Goal: Complete application form

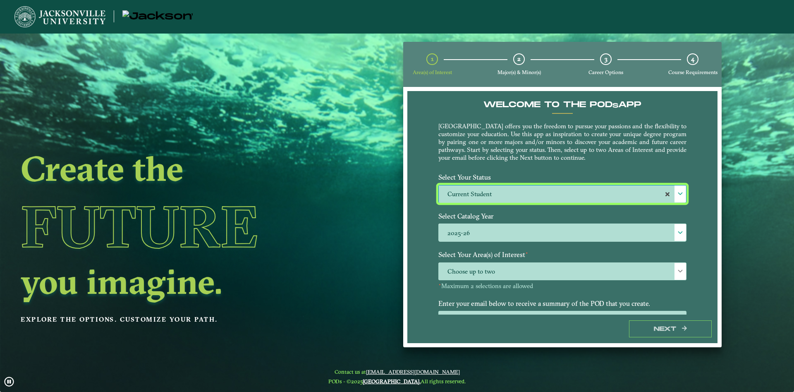
select select "[object Object]"
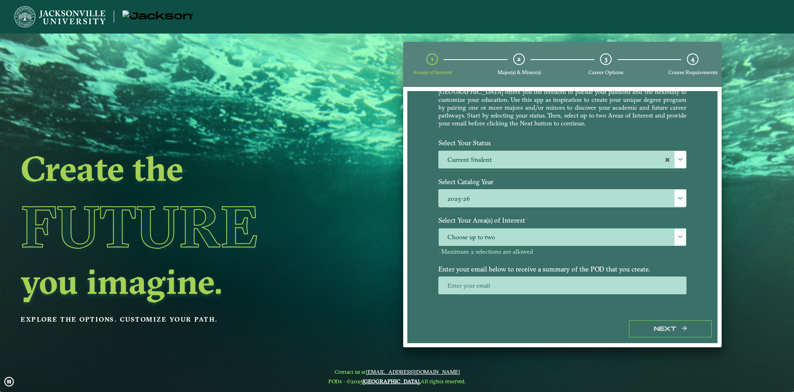
click at [506, 238] on span "Choose up to two" at bounding box center [562, 237] width 247 height 18
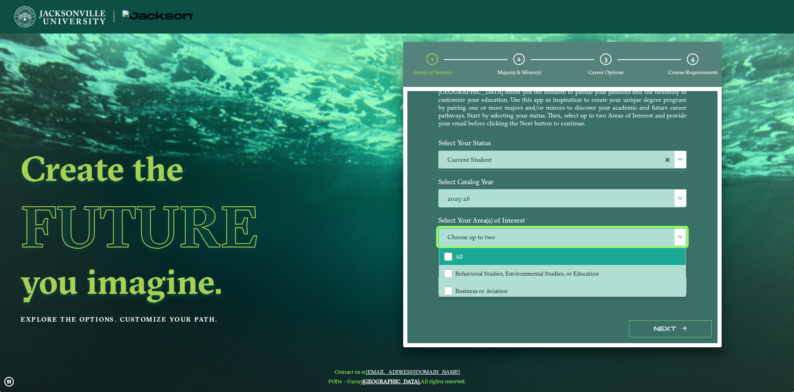
click at [476, 260] on li "All" at bounding box center [562, 256] width 246 height 17
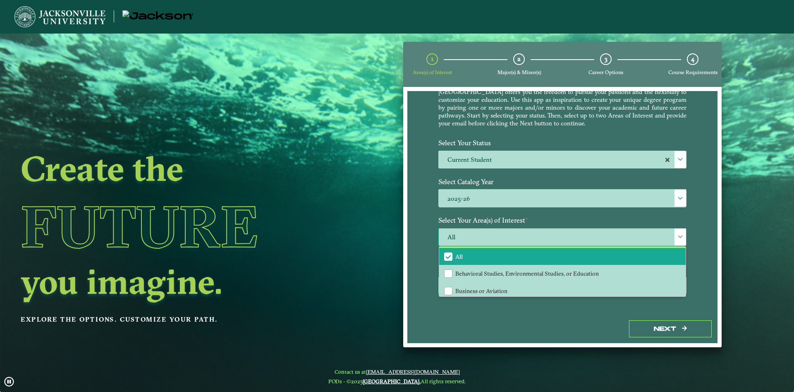
scroll to position [56, 0]
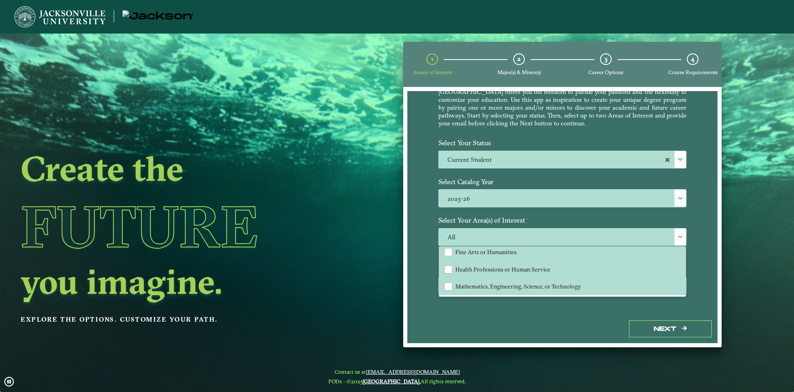
click at [526, 313] on div "Welcome to the POD s app [GEOGRAPHIC_DATA] offers you the freedom to pursue you…" at bounding box center [562, 202] width 310 height 223
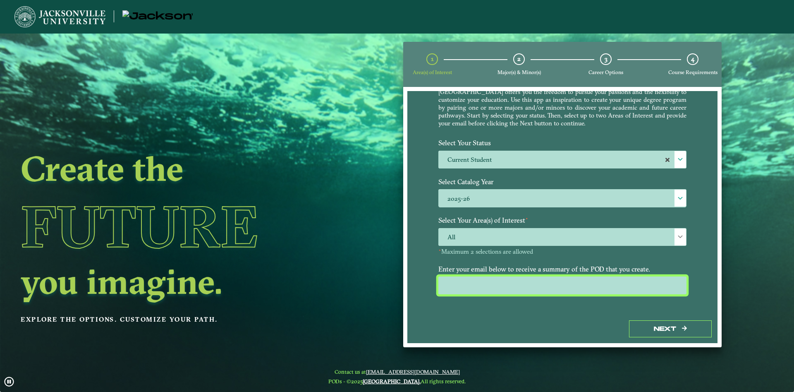
click at [525, 279] on input "email" at bounding box center [562, 285] width 248 height 18
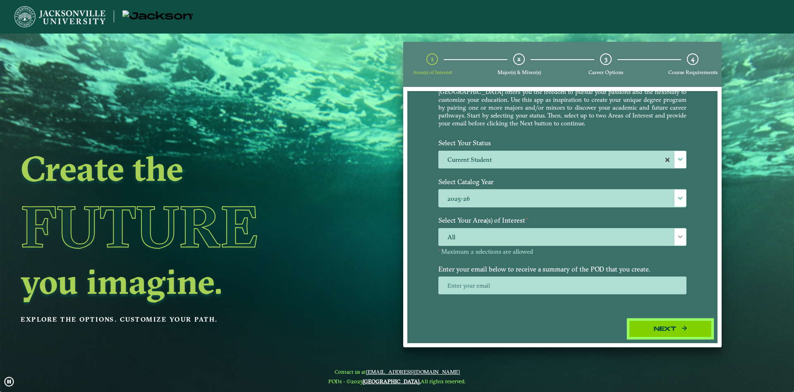
click at [668, 323] on button "Next" at bounding box center [670, 328] width 83 height 17
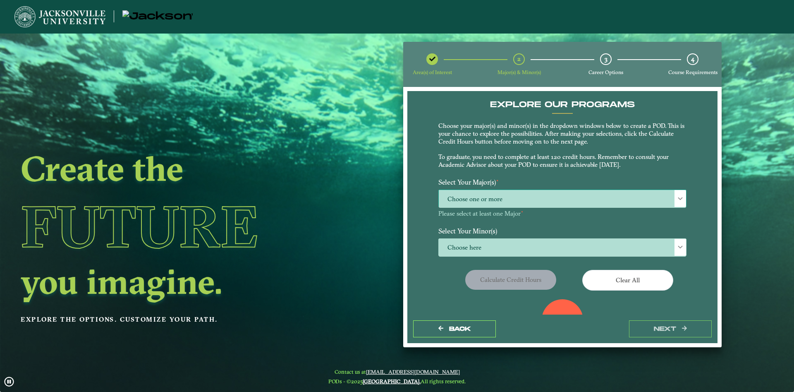
click at [534, 201] on span "Choose one or more" at bounding box center [562, 199] width 247 height 18
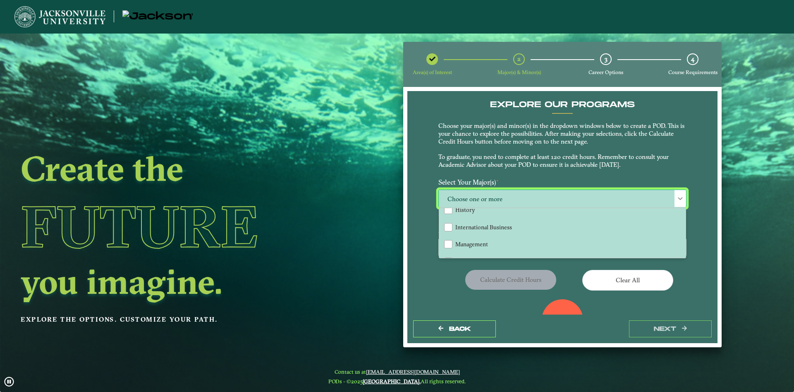
scroll to position [447, 0]
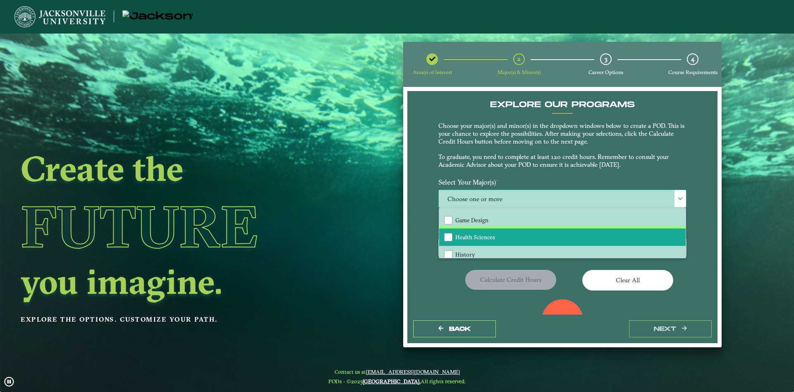
click at [567, 236] on li "Health Sciences" at bounding box center [562, 236] width 246 height 17
click at [625, 159] on p "Choose your major(s) and minor(s) in the dropdown windows below to create a POD…" at bounding box center [562, 145] width 248 height 47
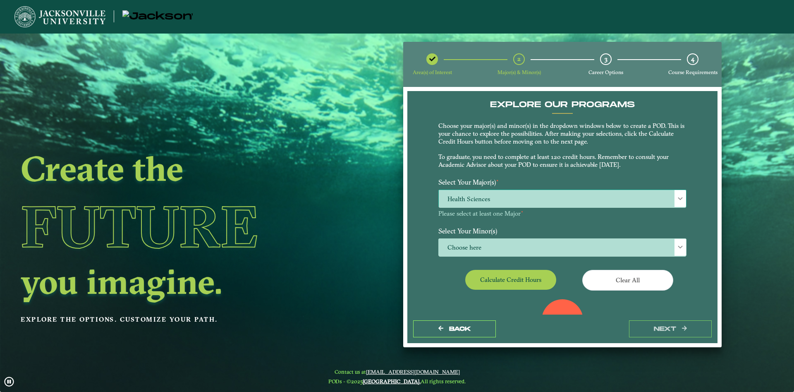
click at [581, 206] on span "Health Sciences" at bounding box center [562, 199] width 247 height 18
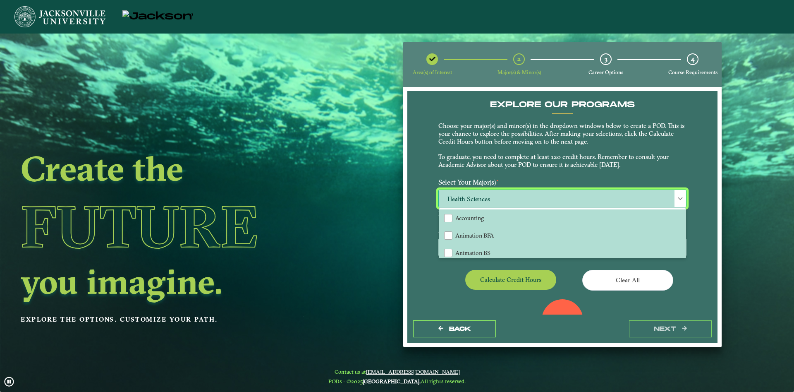
click at [572, 199] on span "Health Sciences" at bounding box center [562, 199] width 247 height 18
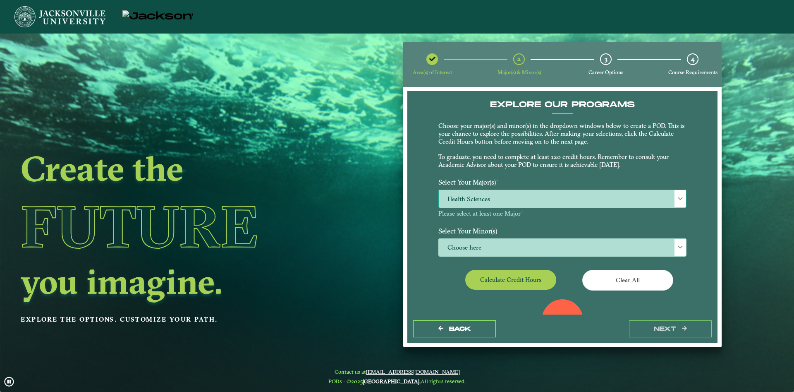
click at [568, 200] on span "Health Sciences" at bounding box center [562, 199] width 247 height 18
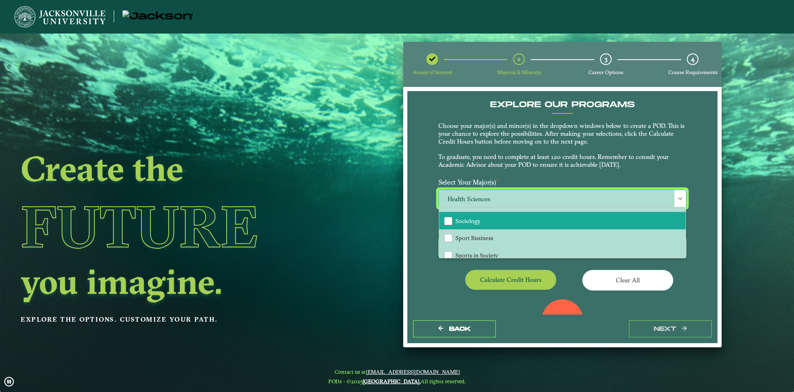
scroll to position [625, 0]
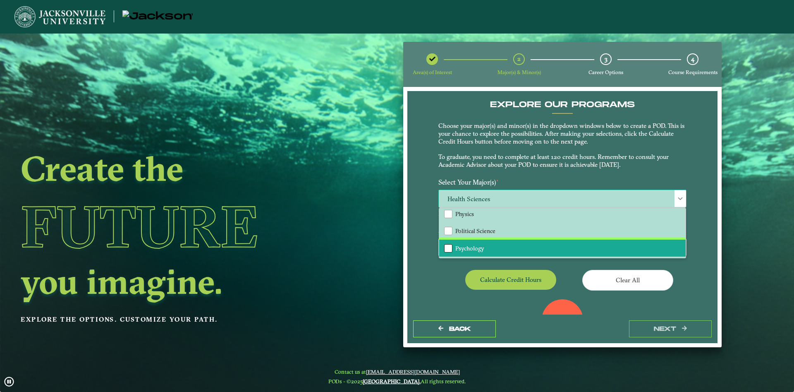
click at [445, 246] on div "Psychology" at bounding box center [448, 248] width 8 height 8
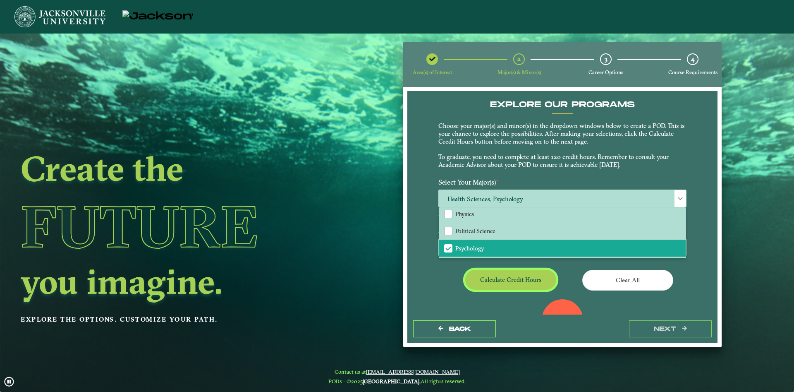
click at [524, 279] on button "Calculate credit hours" at bounding box center [510, 279] width 91 height 19
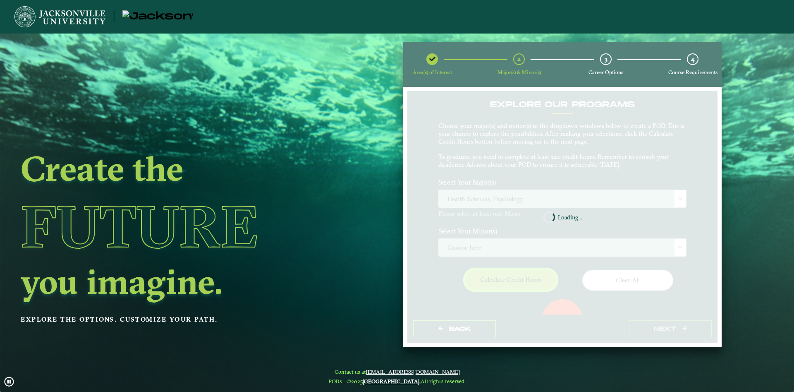
scroll to position [39, 0]
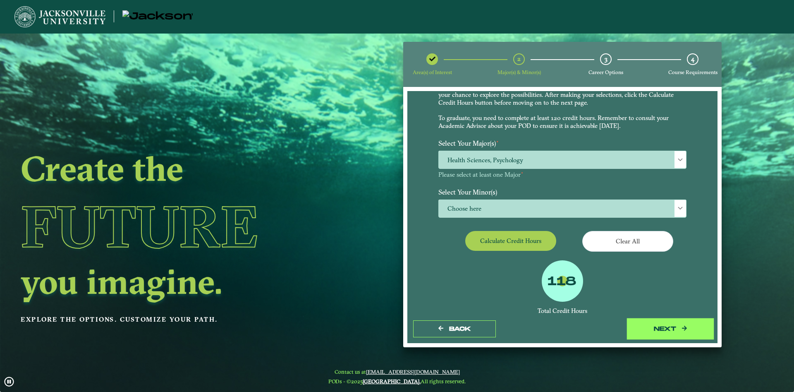
click at [669, 332] on button "next" at bounding box center [670, 328] width 83 height 17
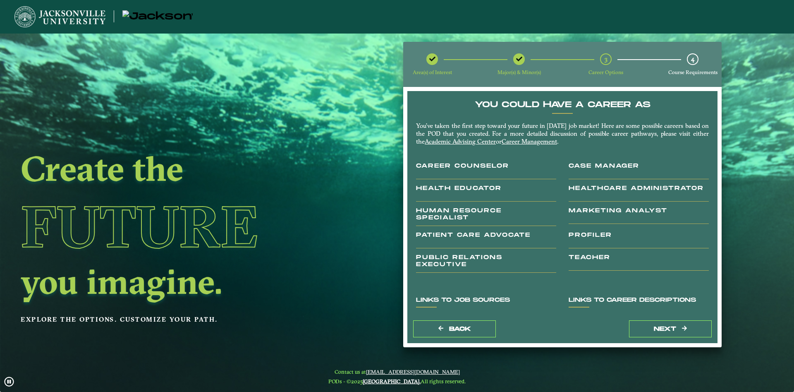
scroll to position [94, 0]
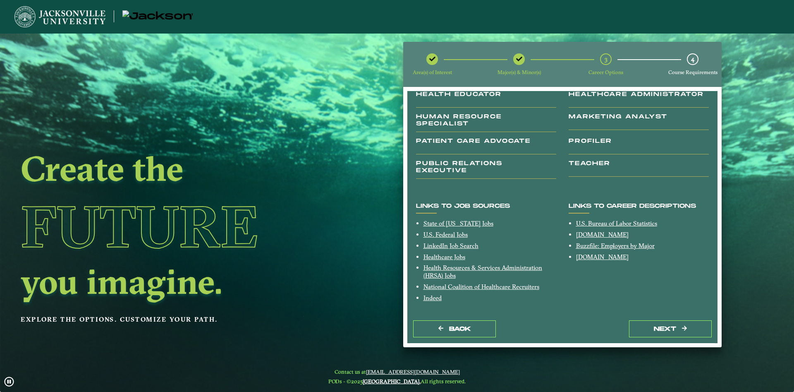
click at [656, 313] on div "You Could Have a Career as You’ve taken the first step toward your future in [D…" at bounding box center [562, 202] width 310 height 223
click at [659, 329] on button "next" at bounding box center [670, 328] width 83 height 17
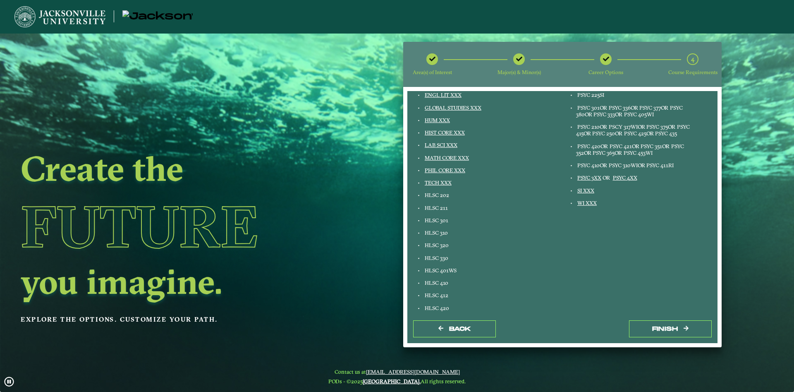
scroll to position [83, 0]
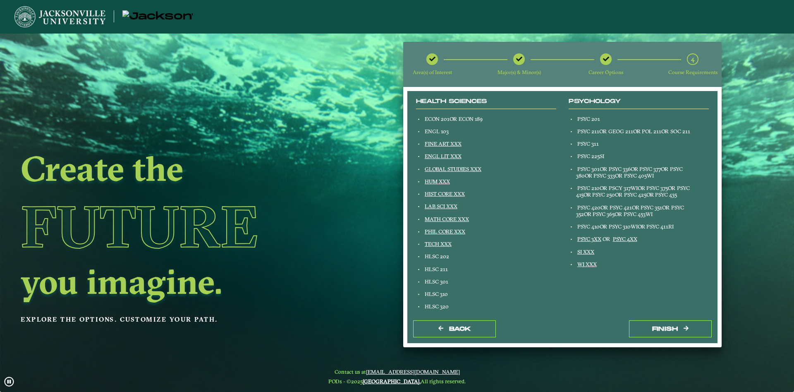
drag, startPoint x: 572, startPoint y: 221, endPoint x: 568, endPoint y: 192, distance: 29.3
